Goal: Check status: Check status

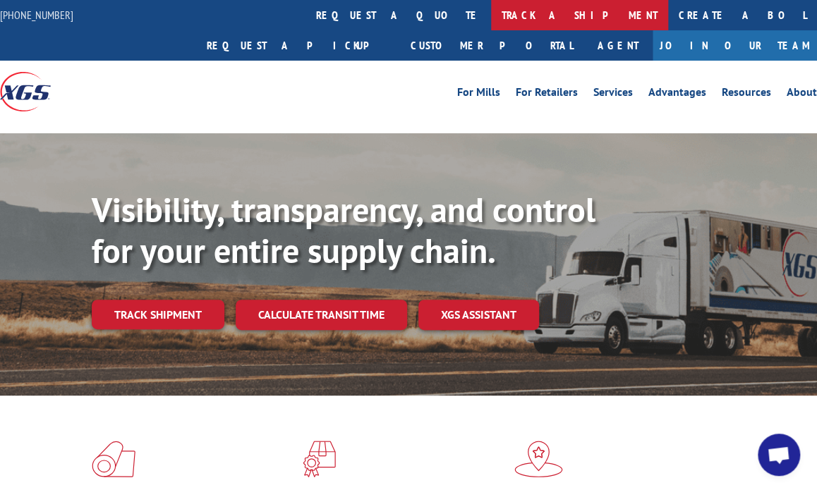
click at [491, 11] on link "track a shipment" at bounding box center [579, 15] width 177 height 30
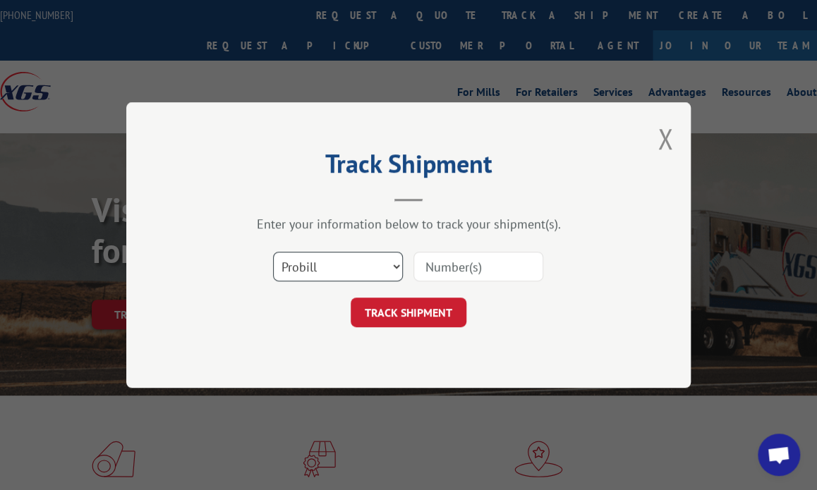
click at [323, 272] on select "Select category... Probill BOL PO" at bounding box center [338, 267] width 130 height 30
select select "bol"
click at [273, 252] on select "Select category... Probill BOL PO" at bounding box center [338, 267] width 130 height 30
click at [454, 267] on input at bounding box center [479, 267] width 130 height 30
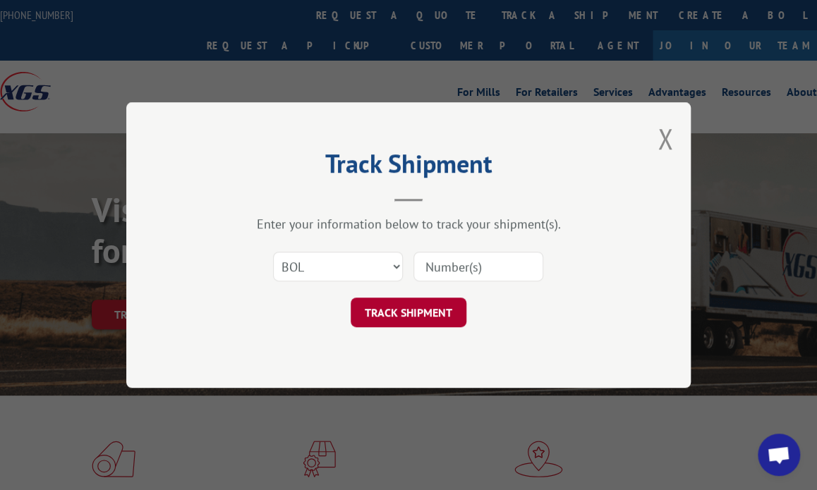
type input "41491848"
click at [433, 310] on button "TRACK SHIPMENT" at bounding box center [409, 313] width 116 height 30
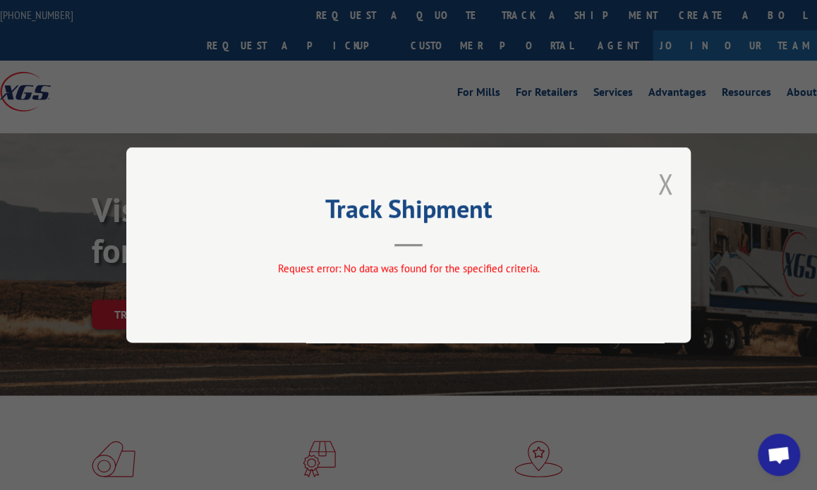
click at [664, 181] on button "Close modal" at bounding box center [666, 183] width 16 height 37
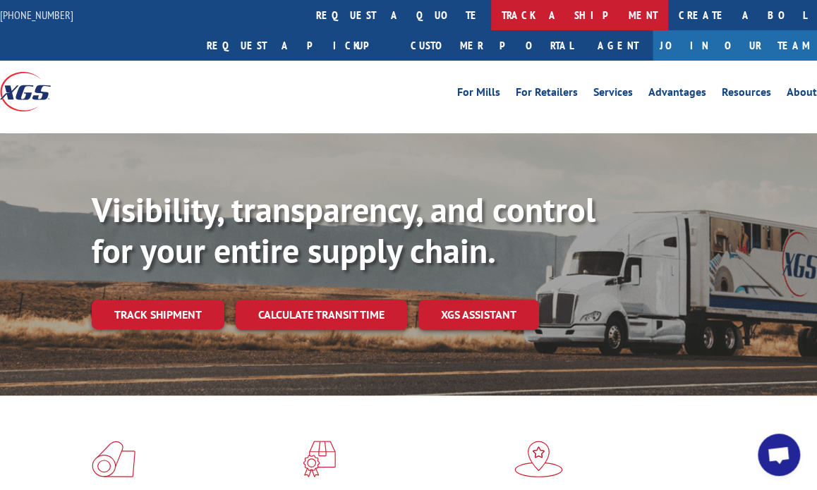
click at [491, 16] on link "track a shipment" at bounding box center [579, 15] width 177 height 30
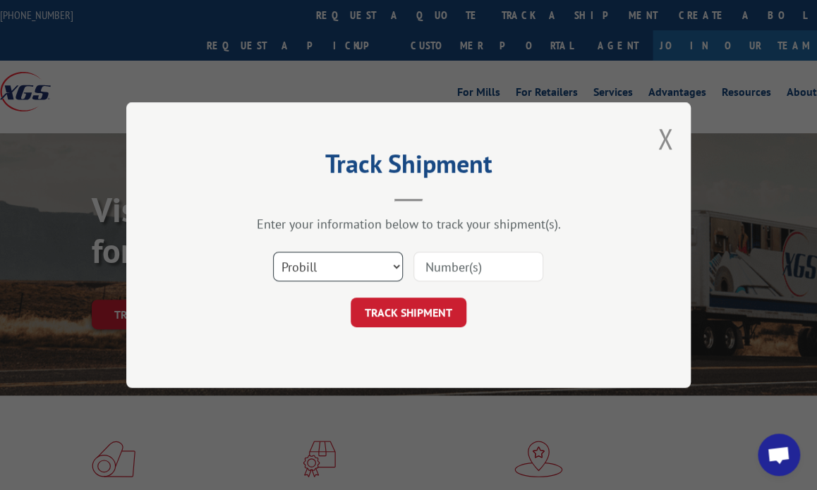
click at [320, 264] on select "Select category... Probill BOL PO" at bounding box center [338, 267] width 130 height 30
select select "bol"
click at [273, 252] on select "Select category... Probill BOL PO" at bounding box center [338, 267] width 130 height 30
click at [444, 267] on input at bounding box center [479, 267] width 130 height 30
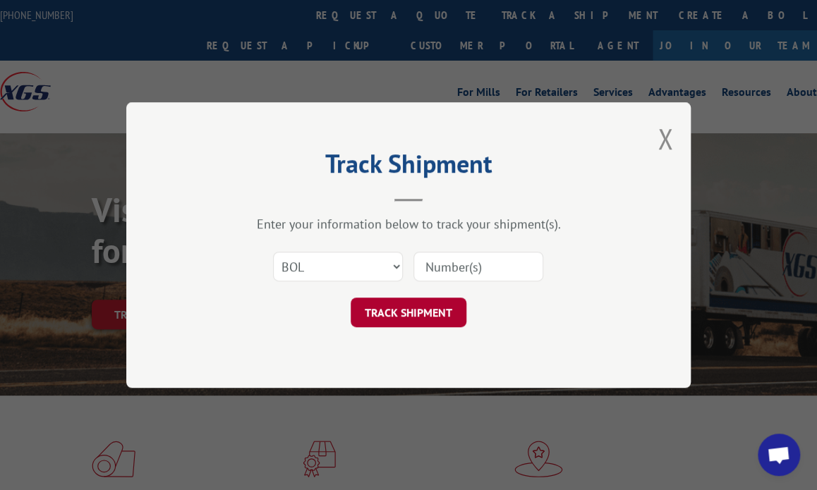
type input "16646179"
click at [431, 317] on button "TRACK SHIPMENT" at bounding box center [409, 313] width 116 height 30
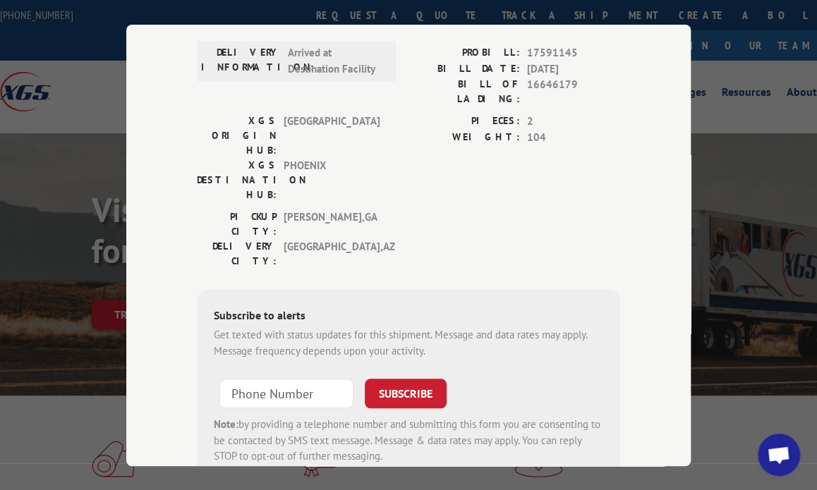
scroll to position [257, 0]
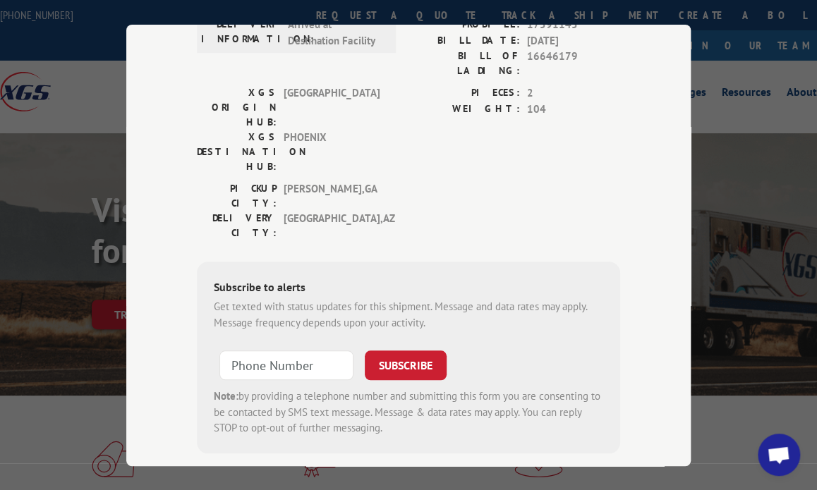
click at [315, 351] on input at bounding box center [286, 366] width 134 height 30
type input "[PHONE_NUMBER]"
click at [399, 351] on button "SUBSCRIBE" at bounding box center [406, 366] width 82 height 30
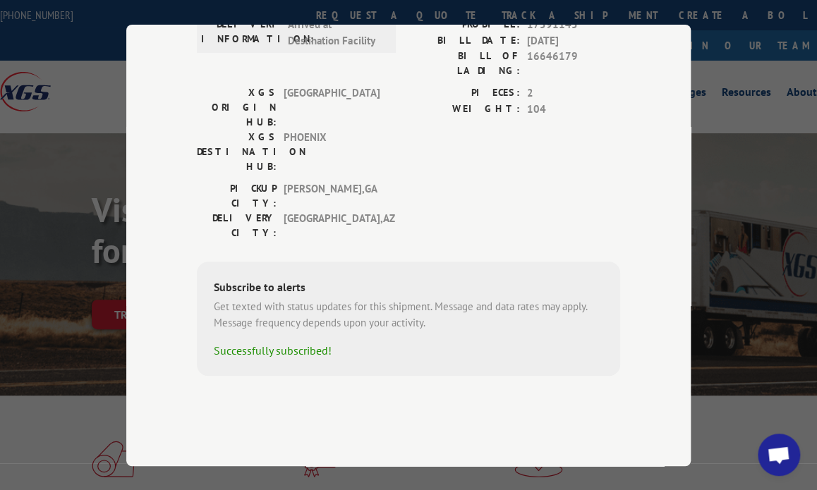
scroll to position [181, 0]
